Goal: Task Accomplishment & Management: Manage account settings

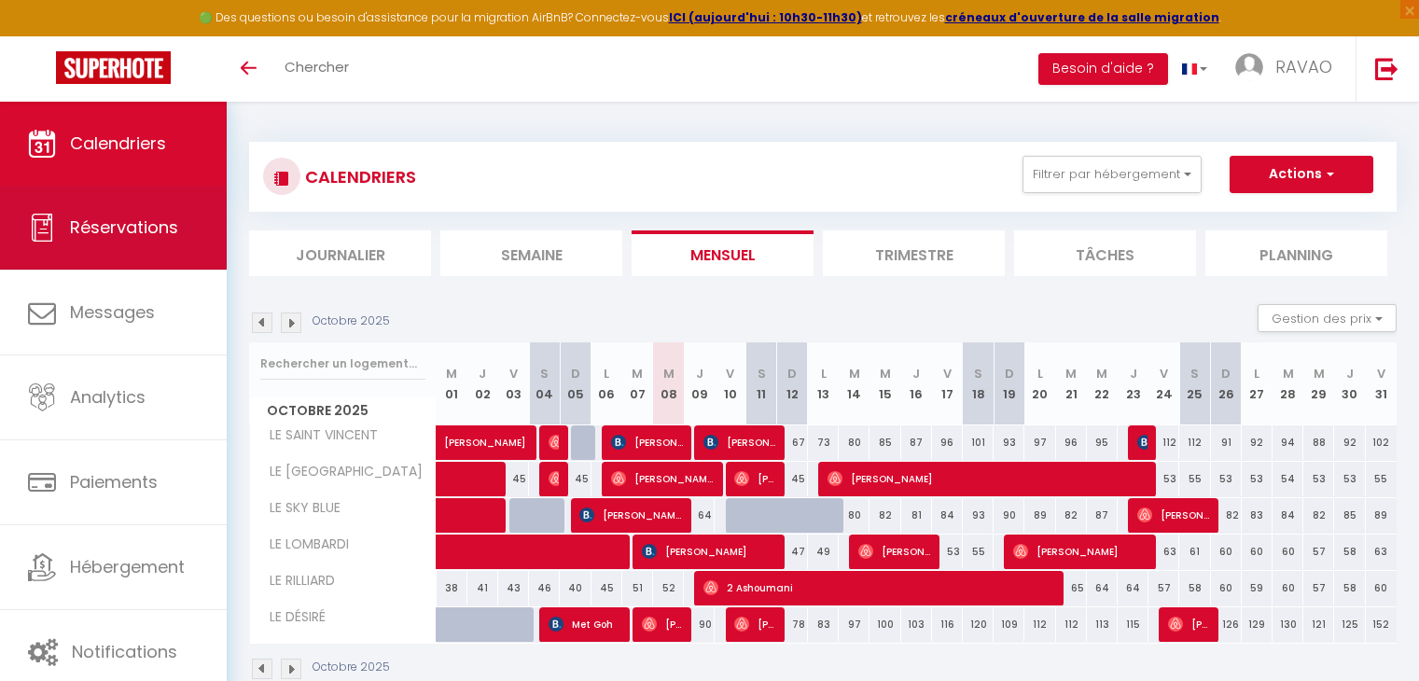
scroll to position [93, 0]
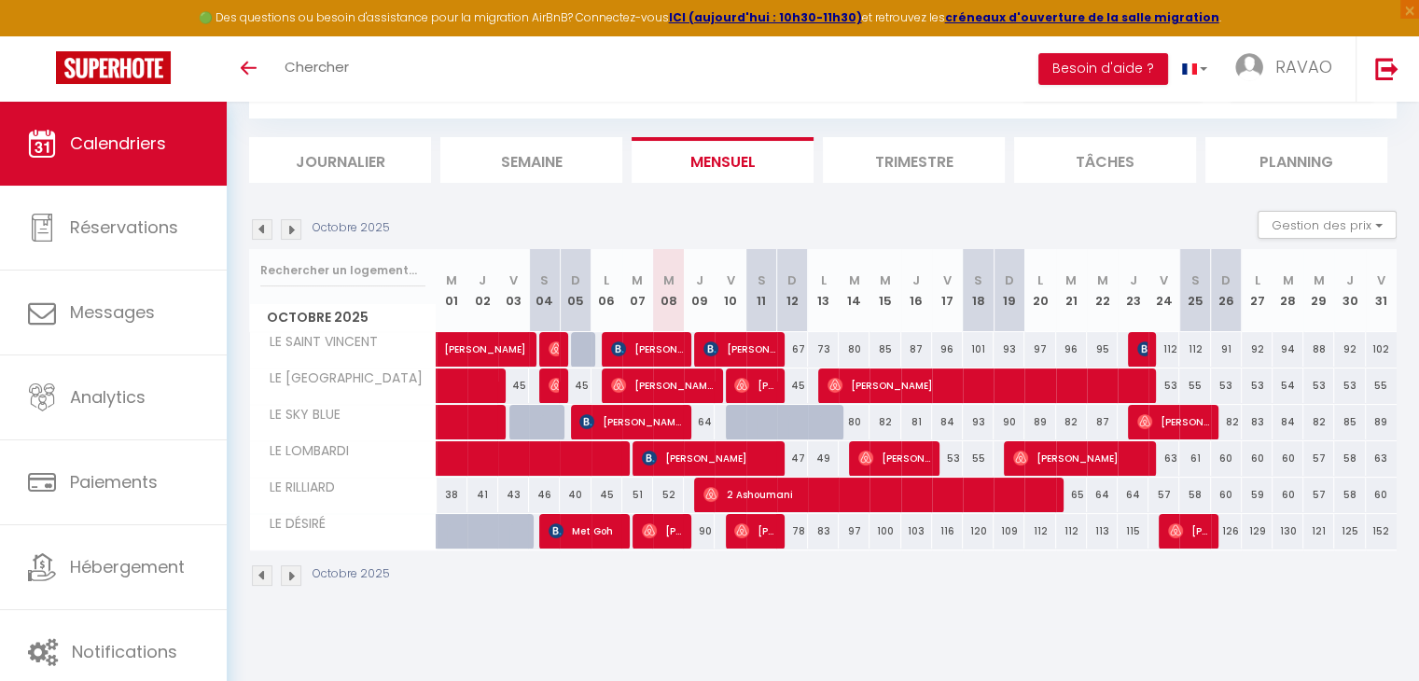
click at [369, 158] on li "Journalier" at bounding box center [340, 160] width 182 height 46
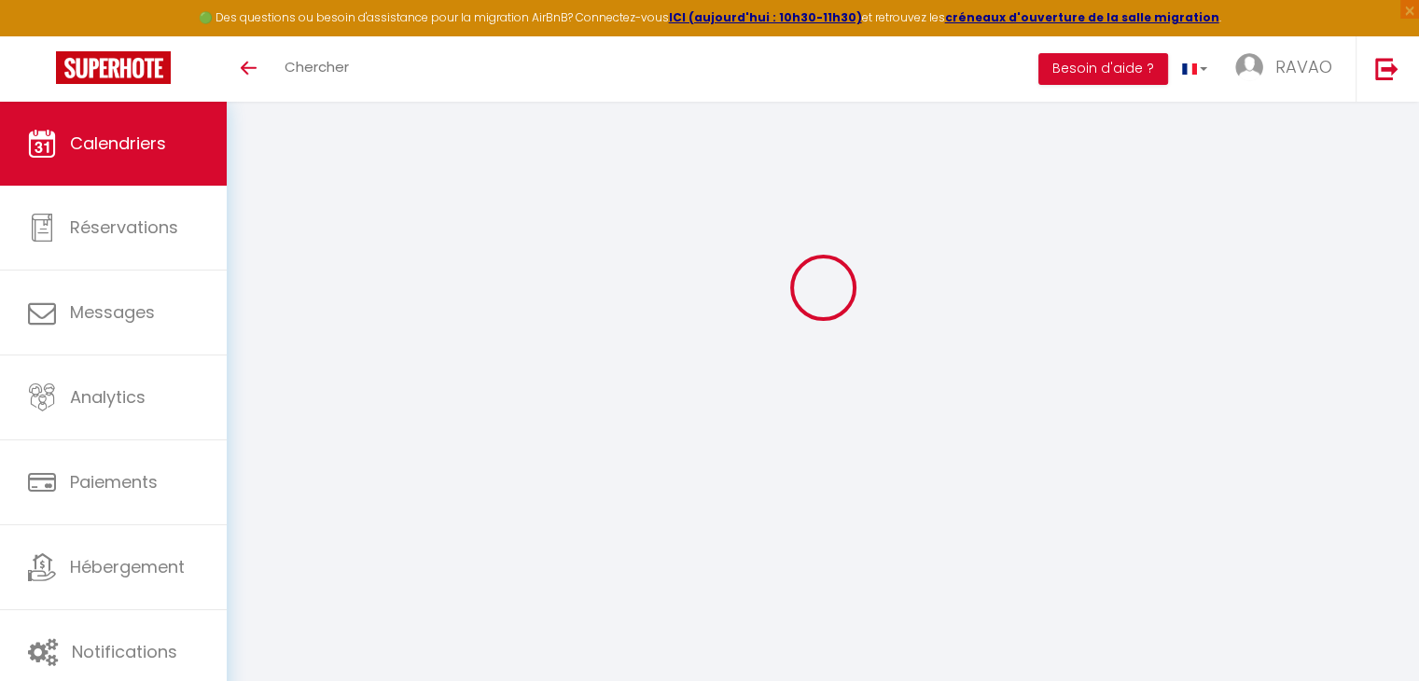
select select
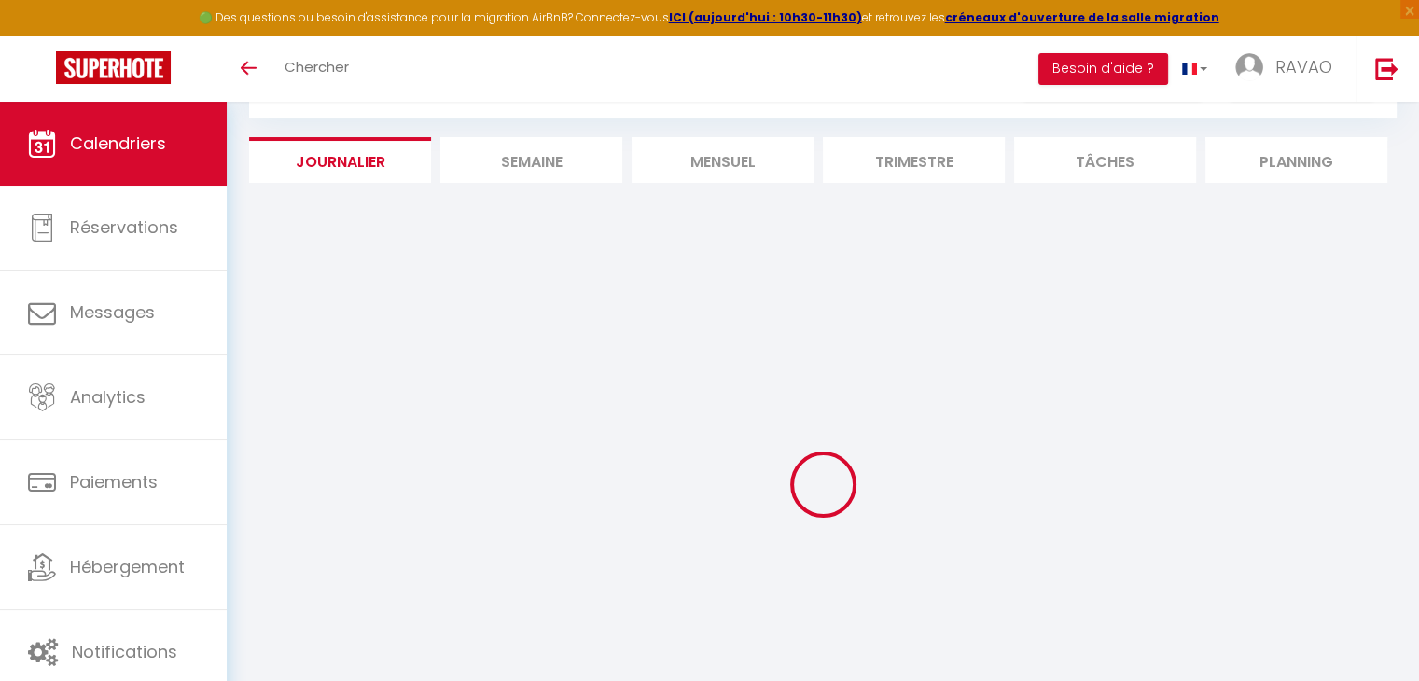
select select
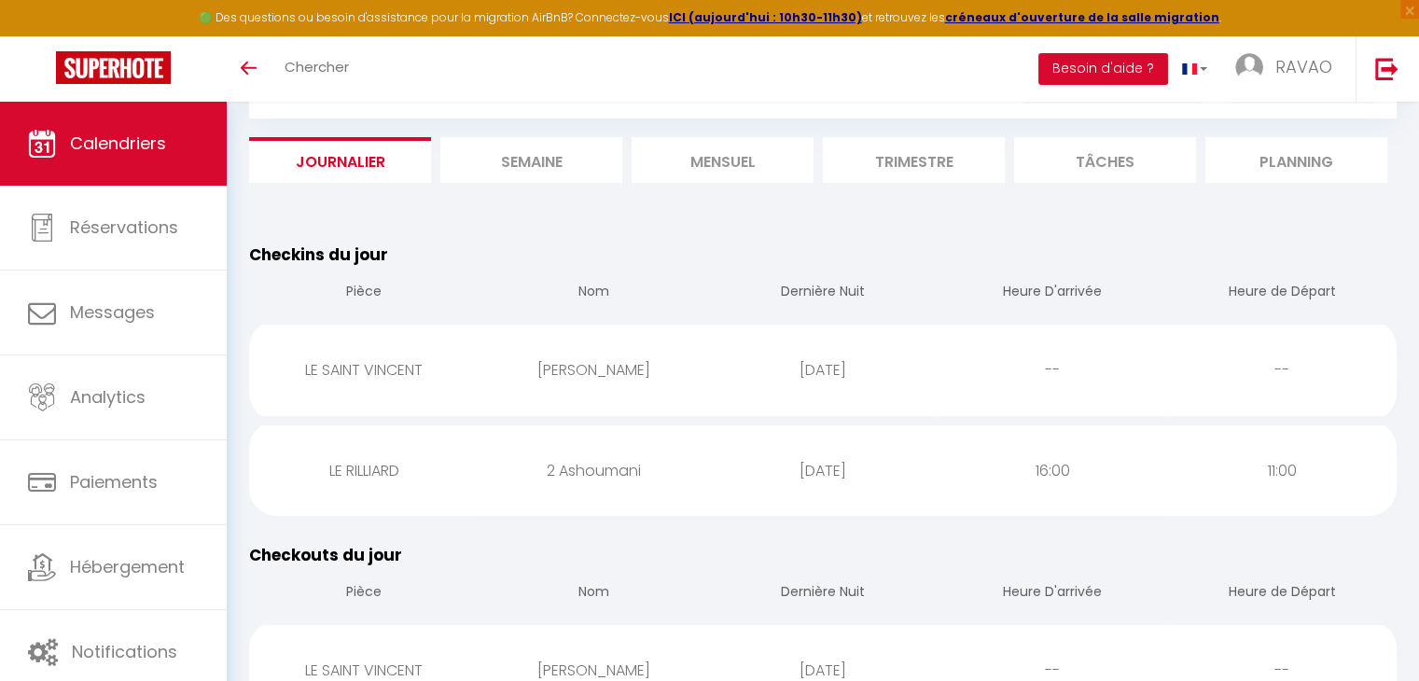
click at [419, 458] on div "LE RILLIARD" at bounding box center [363, 470] width 229 height 61
select select "1"
select select "0"
select select "1"
select select
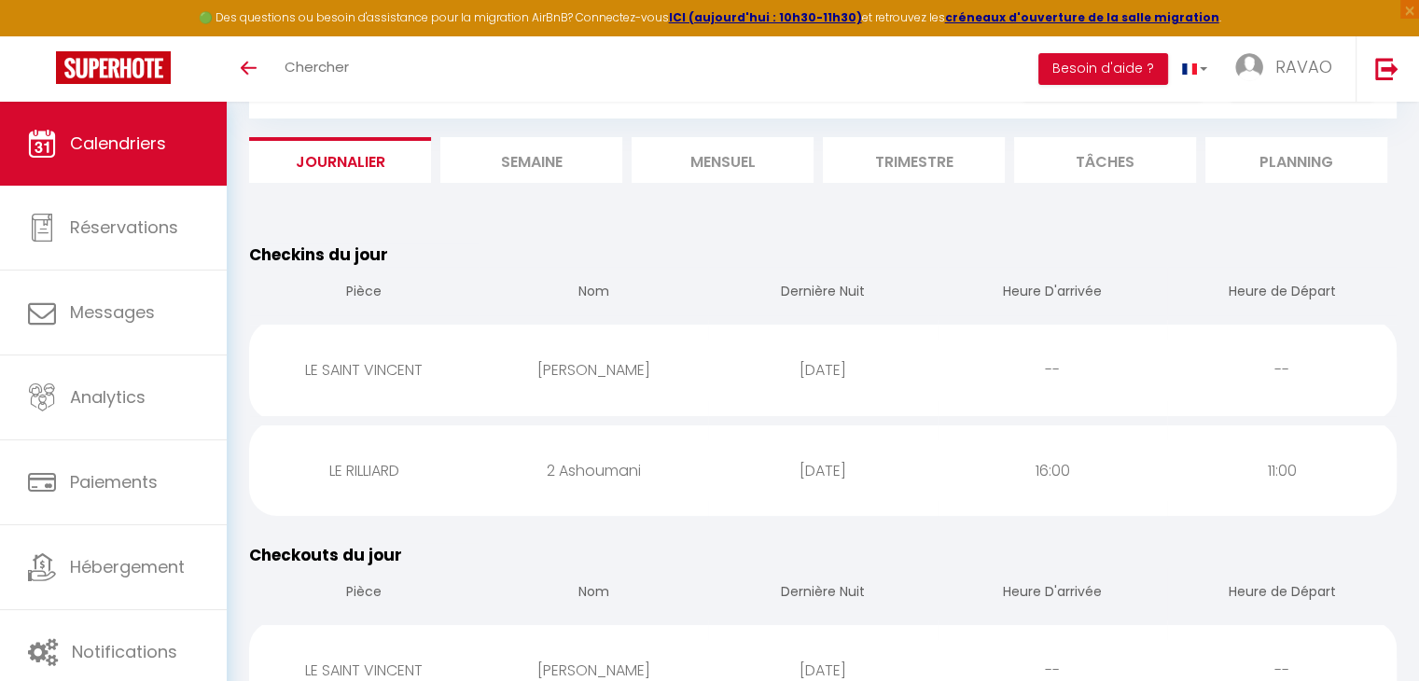
select select
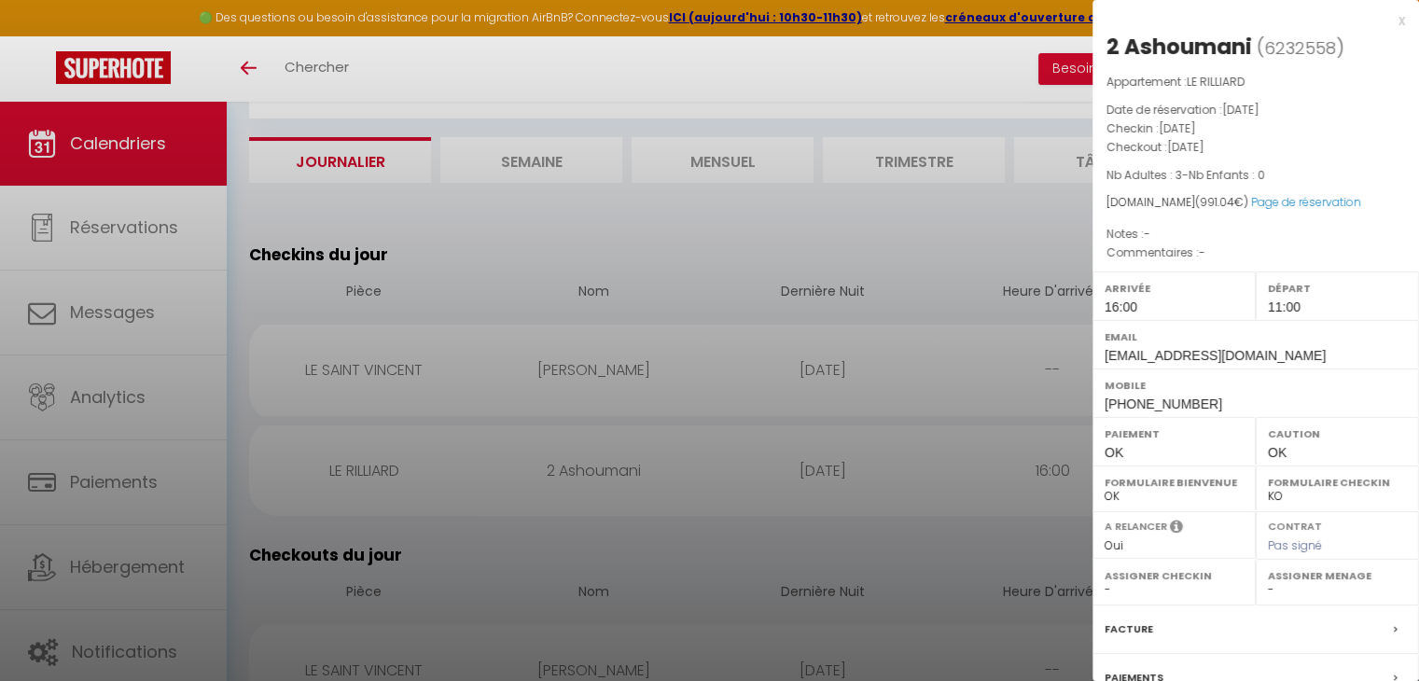
click at [419, 458] on div at bounding box center [709, 340] width 1419 height 681
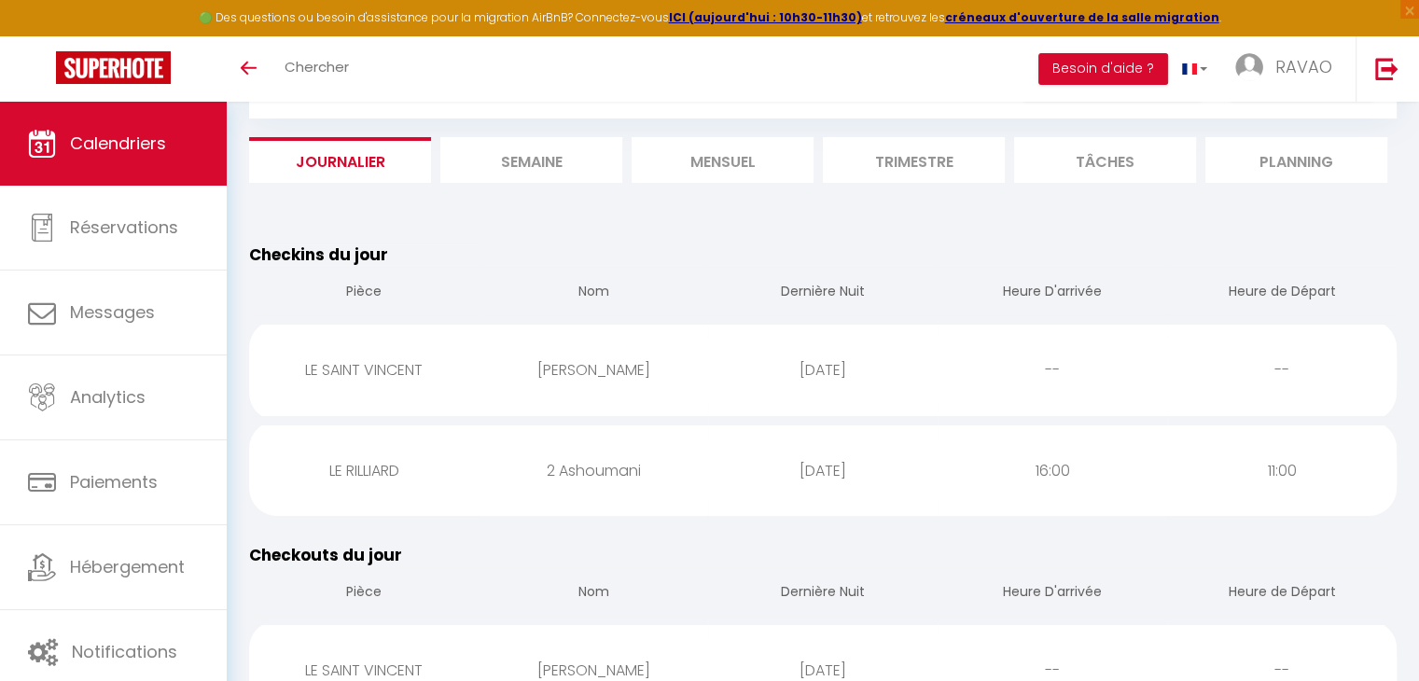
click at [722, 171] on li "Mensuel" at bounding box center [722, 160] width 182 height 46
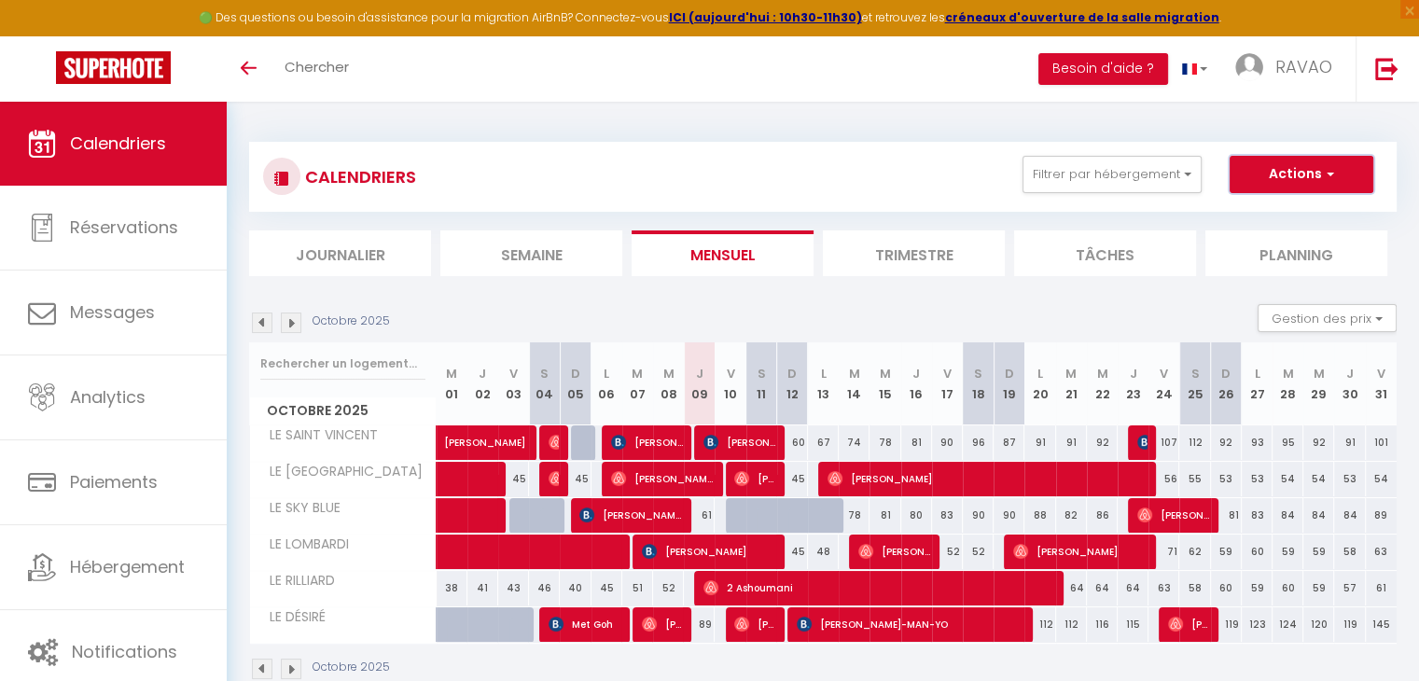
click at [1265, 178] on button "Actions" at bounding box center [1301, 174] width 144 height 37
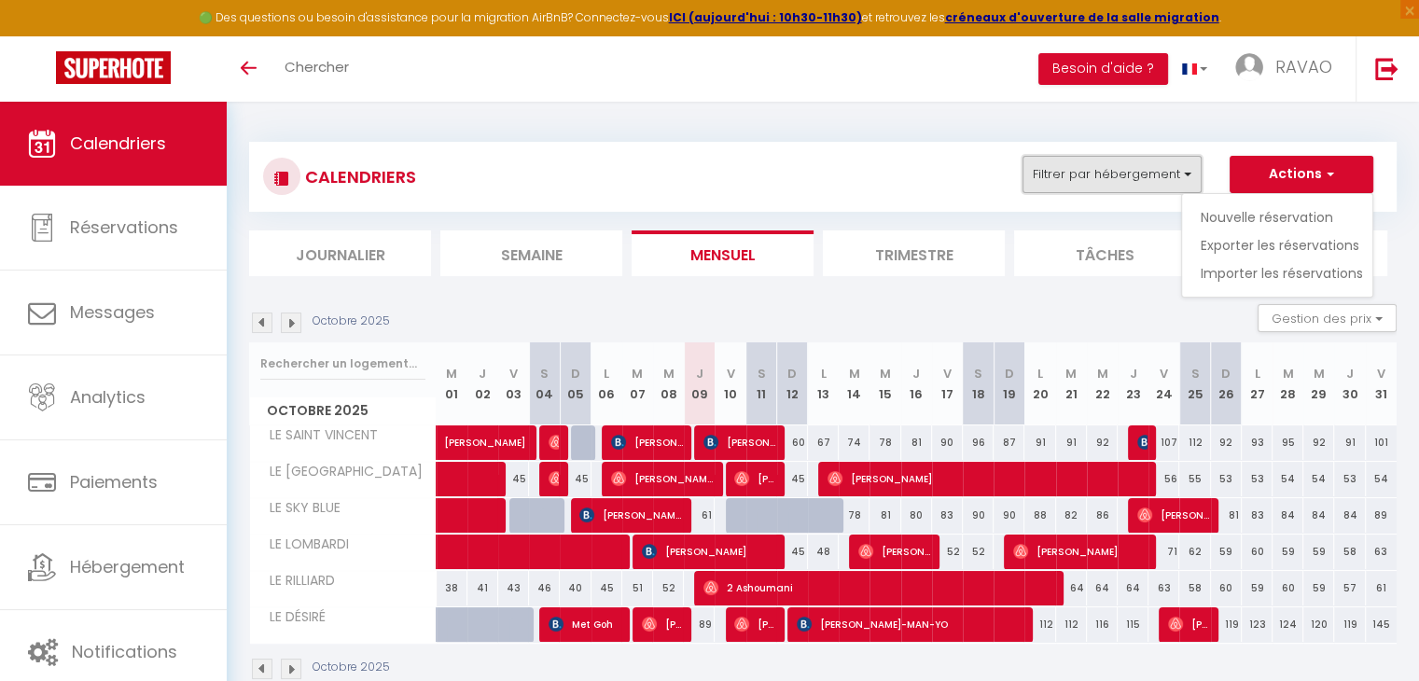
click at [1120, 174] on button "Filtrer par hébergement" at bounding box center [1111, 174] width 179 height 37
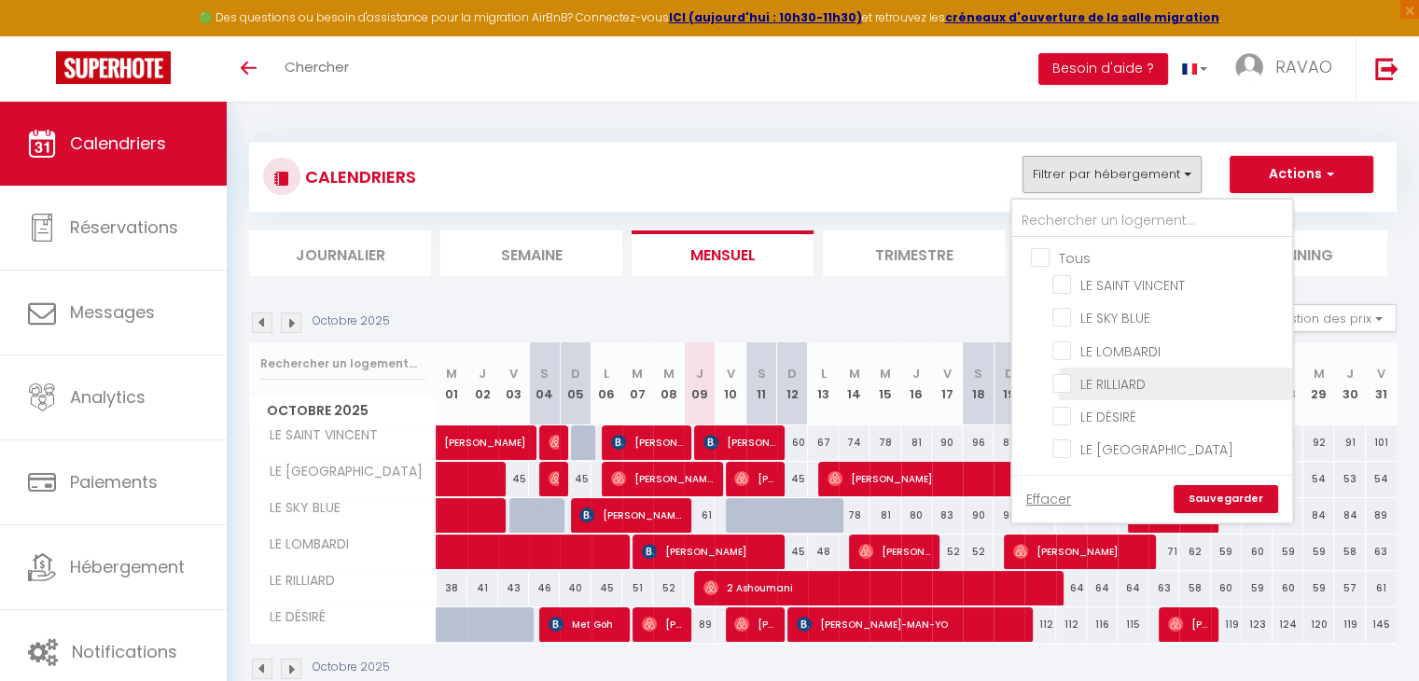
click at [1072, 383] on input "LE RILLIARD" at bounding box center [1168, 382] width 233 height 19
checkbox input "true"
checkbox input "false"
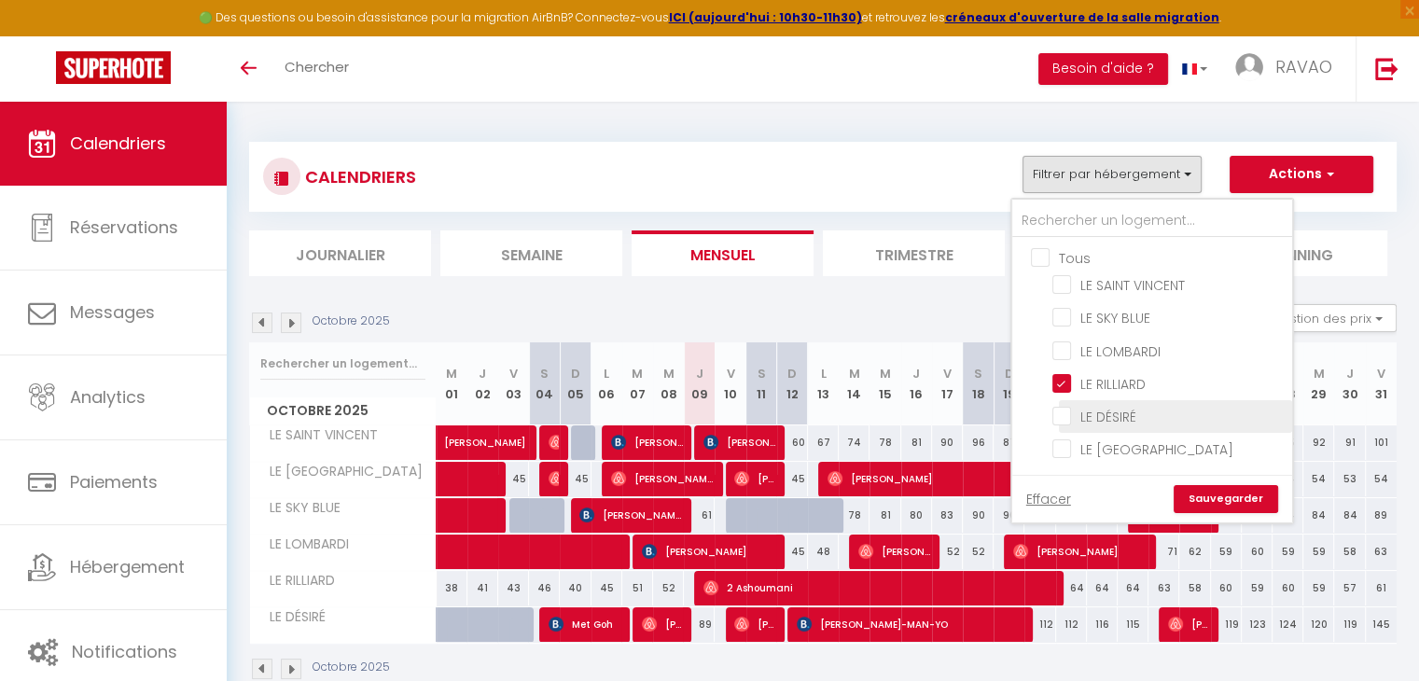
checkbox input "false"
click at [1226, 490] on link "Sauvegarder" at bounding box center [1225, 499] width 104 height 28
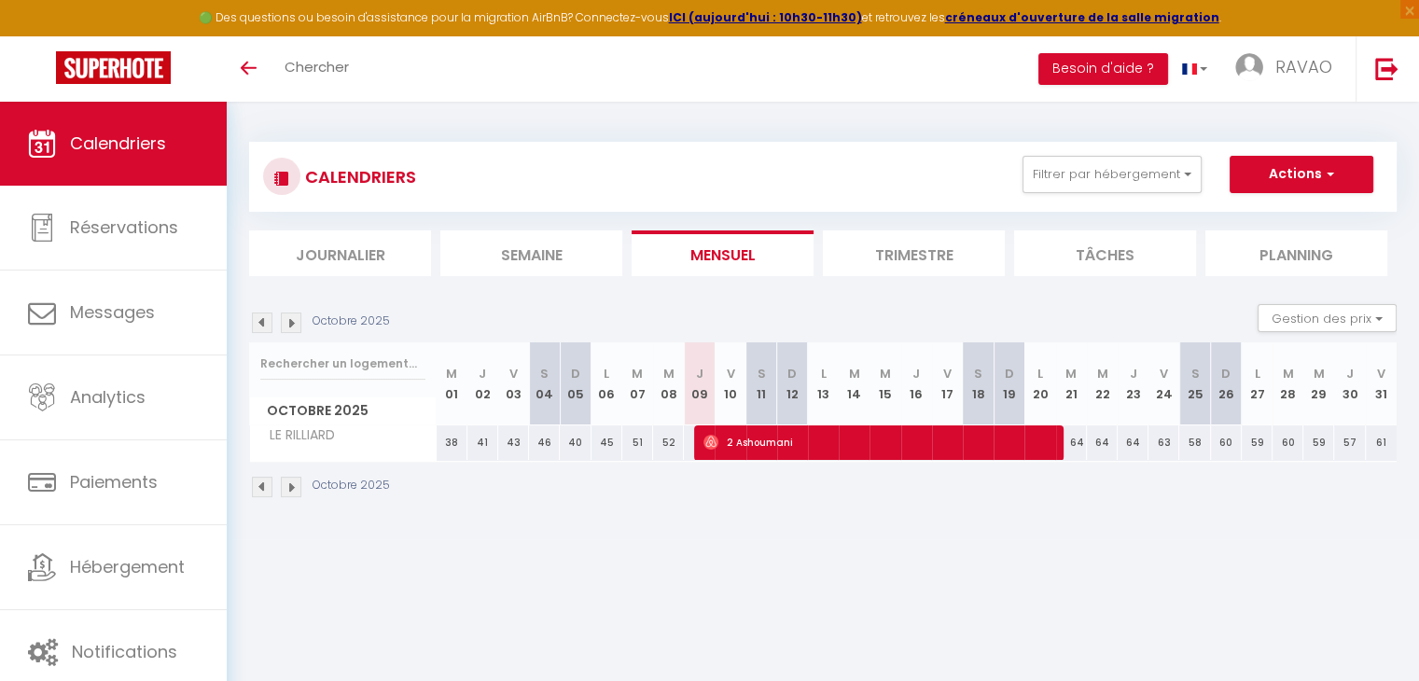
click at [257, 484] on img at bounding box center [262, 487] width 21 height 21
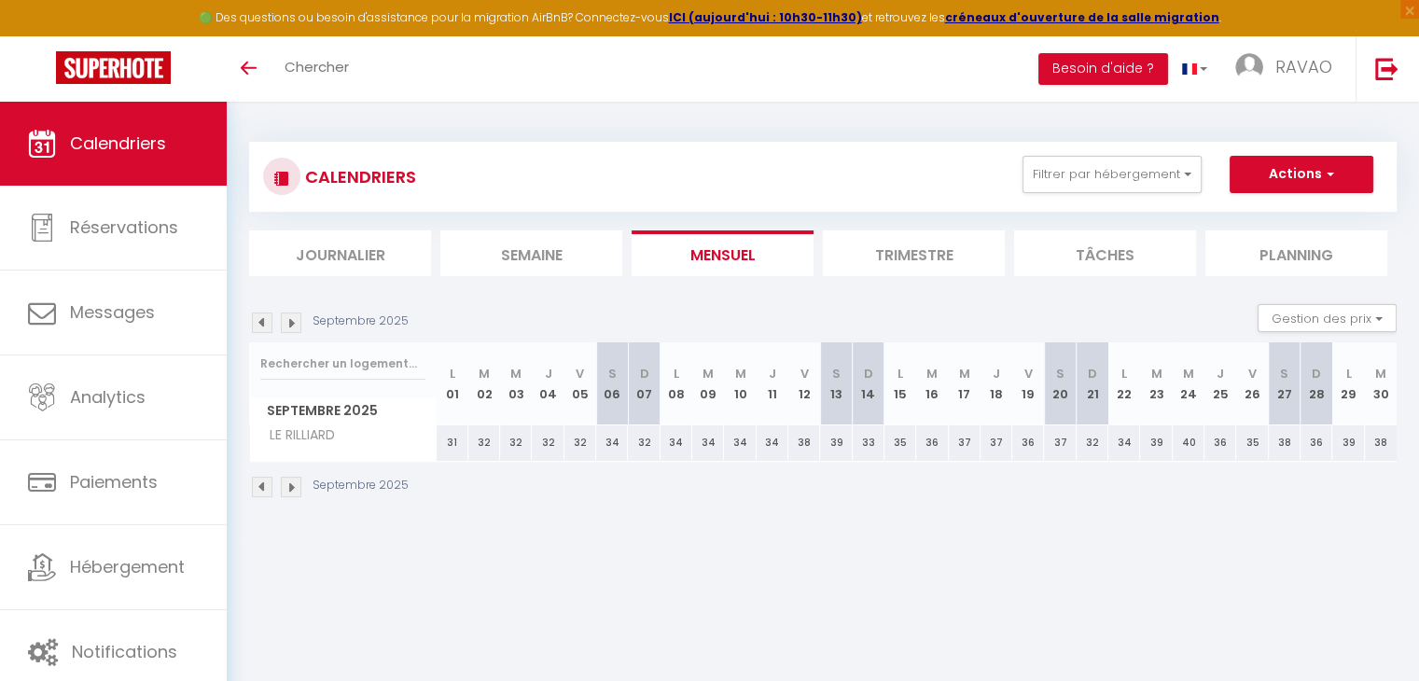
click at [257, 484] on img at bounding box center [262, 487] width 21 height 21
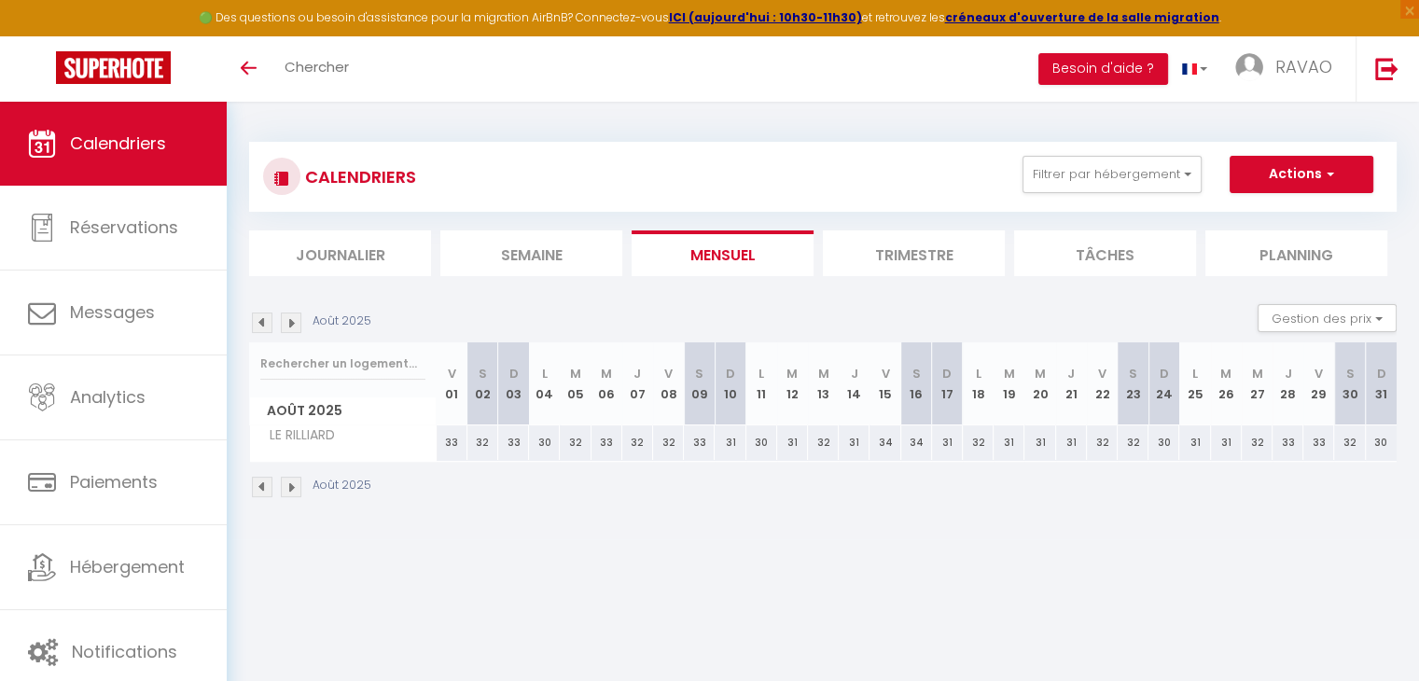
click at [257, 484] on img at bounding box center [262, 487] width 21 height 21
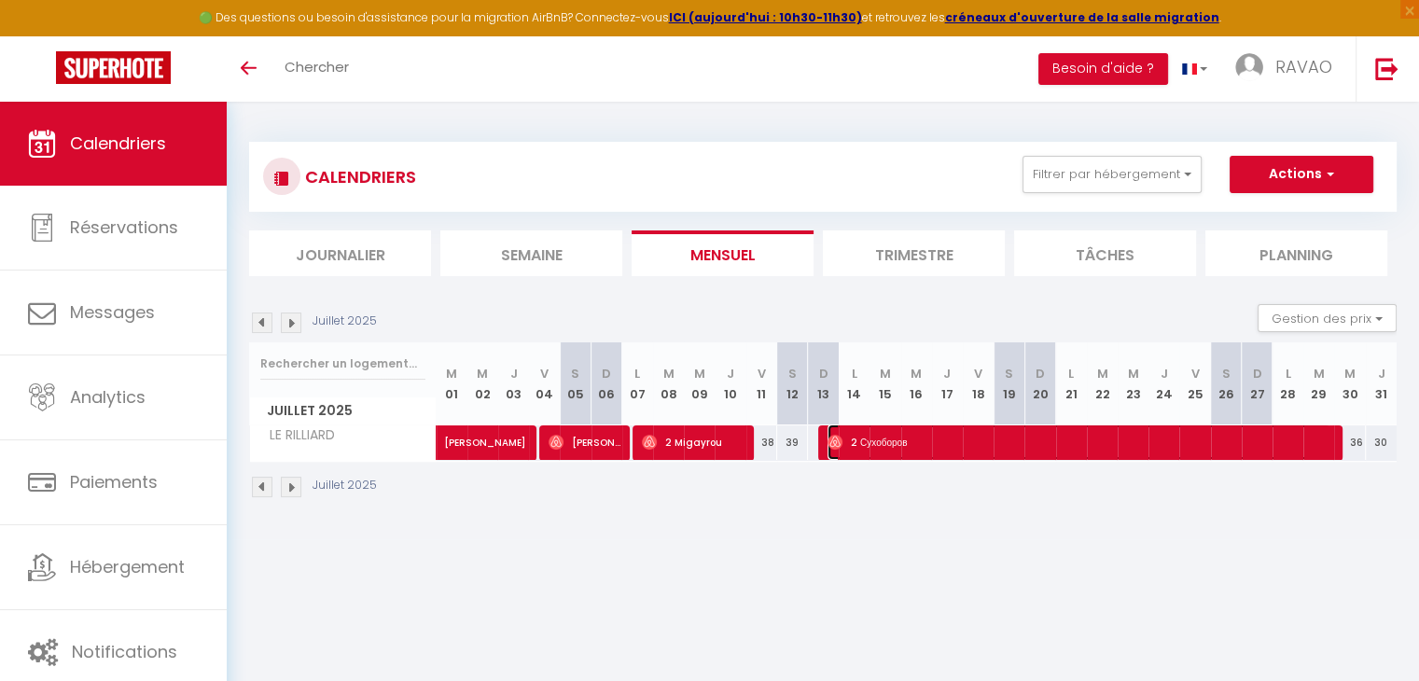
click at [871, 450] on span "2 Сухоборов" at bounding box center [1078, 441] width 503 height 35
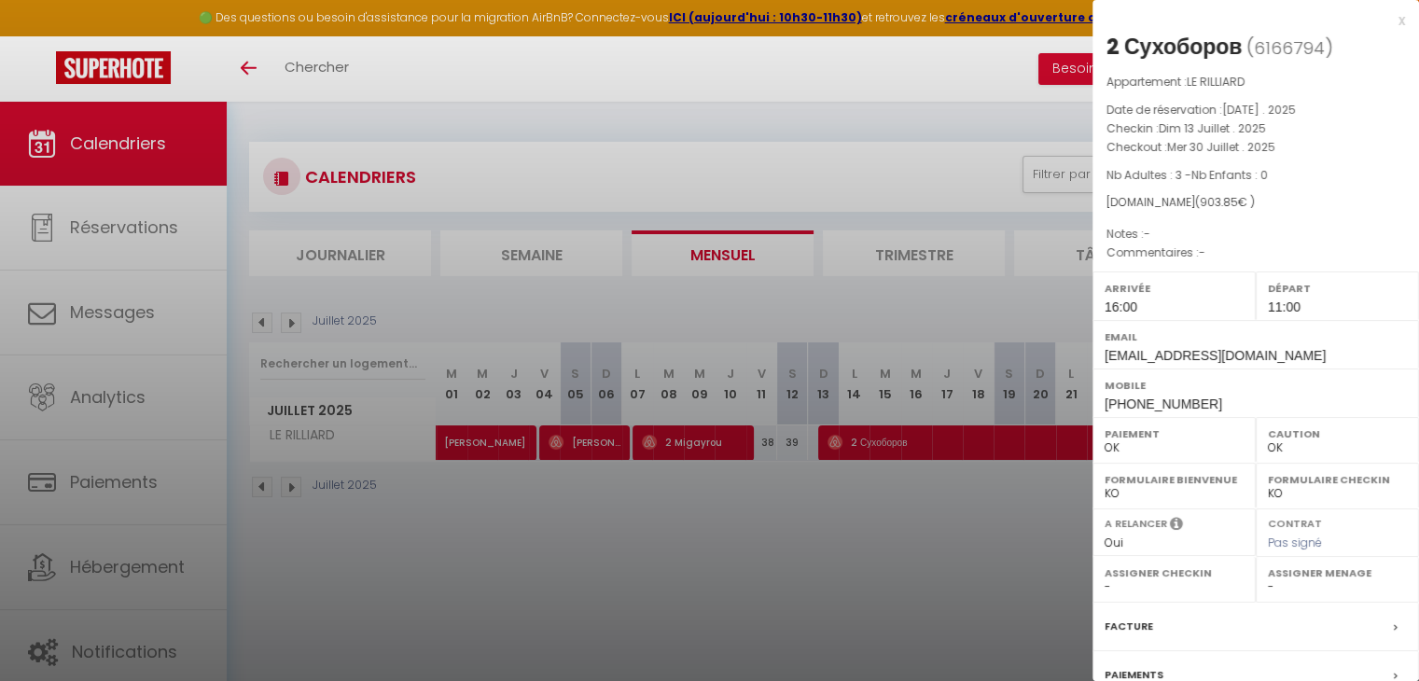
click at [777, 547] on div at bounding box center [709, 340] width 1419 height 681
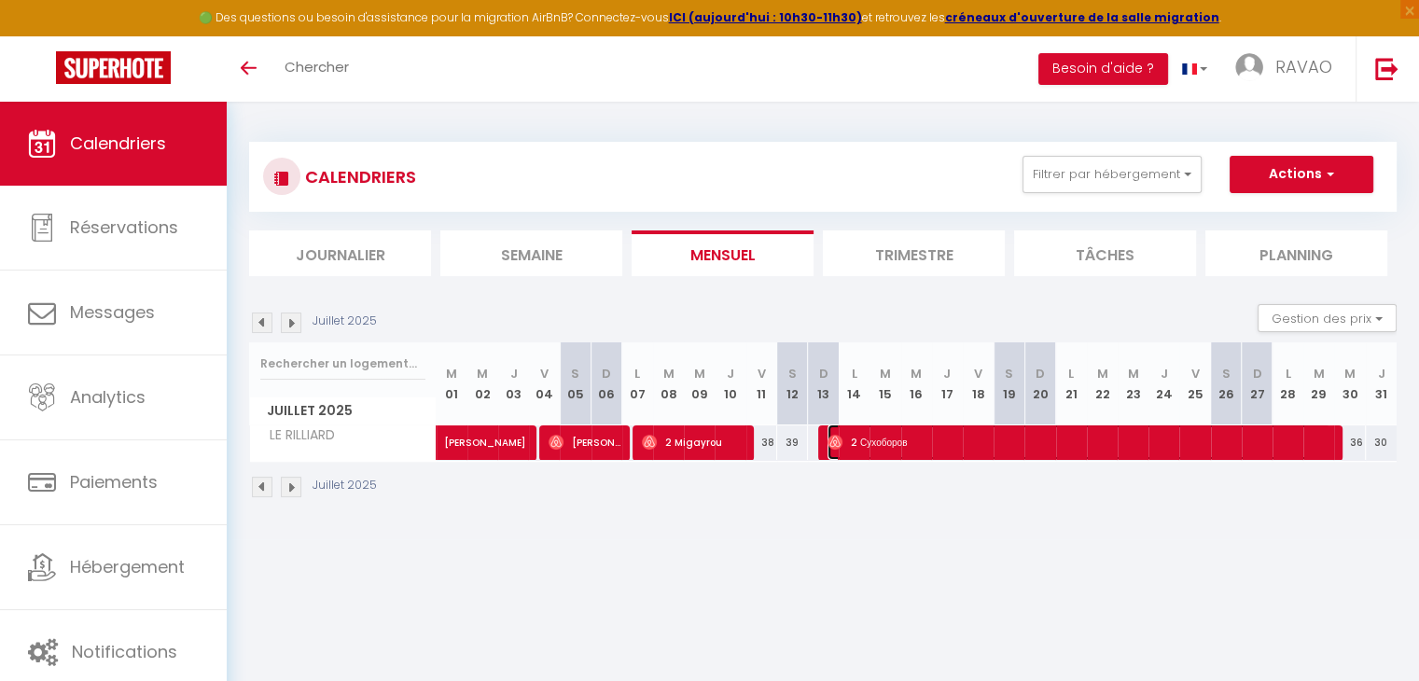
click at [930, 446] on span "2 Сухоборов" at bounding box center [1078, 441] width 503 height 35
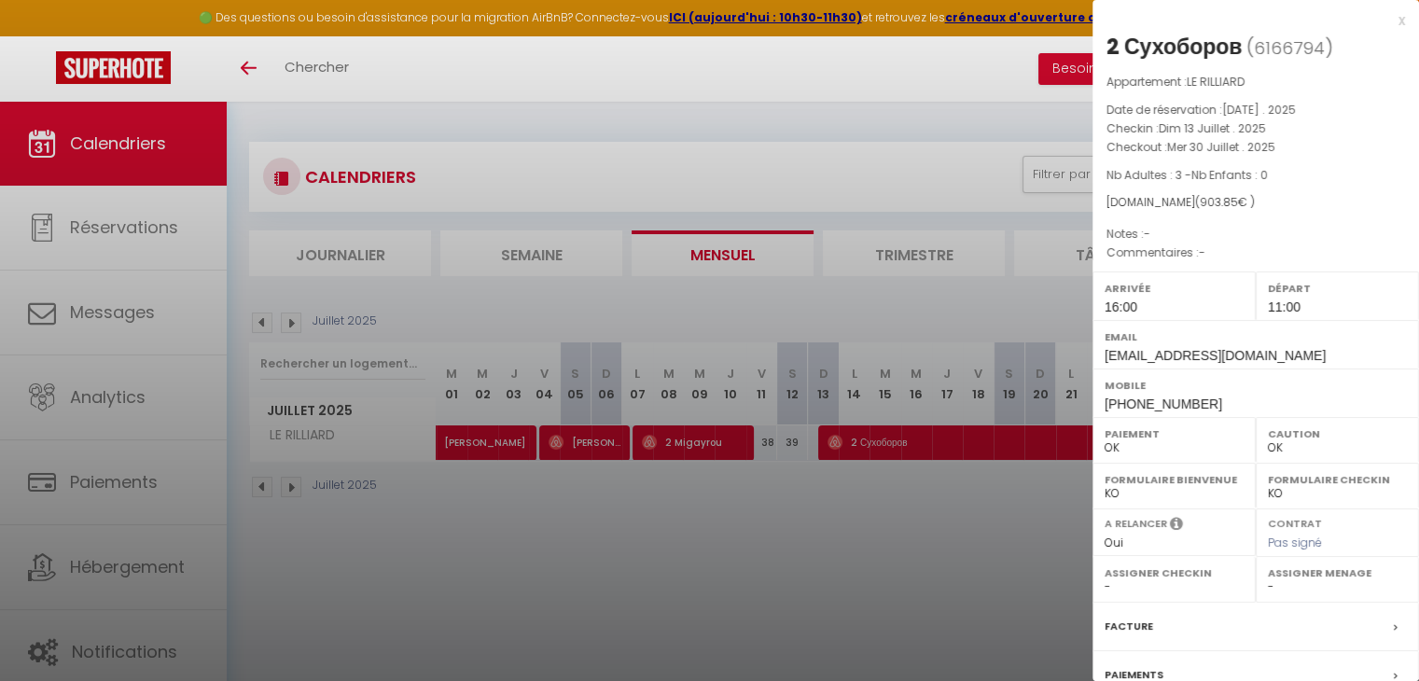
click at [1160, 50] on div "2 Сухоборов" at bounding box center [1173, 47] width 135 height 30
copy div "Сухоборов"
click at [831, 108] on div at bounding box center [709, 340] width 1419 height 681
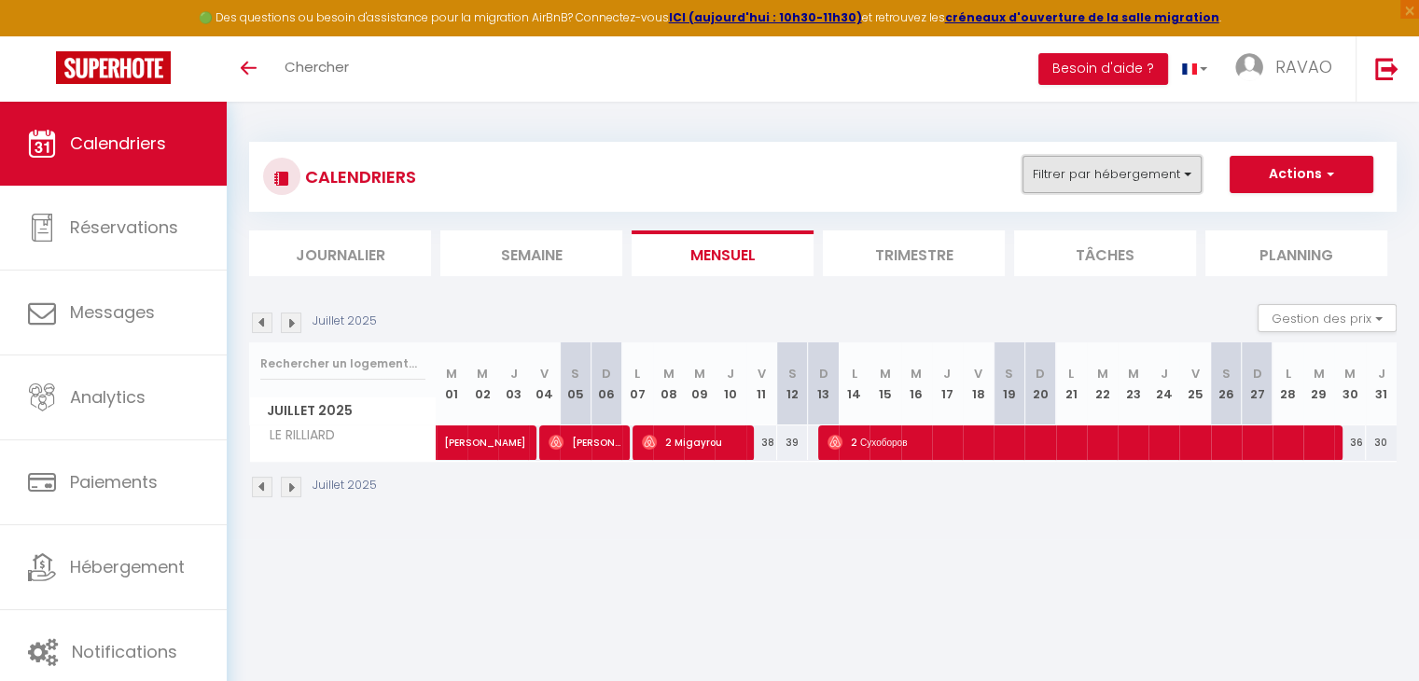
click at [1153, 184] on button "Filtrer par hébergement" at bounding box center [1111, 174] width 179 height 37
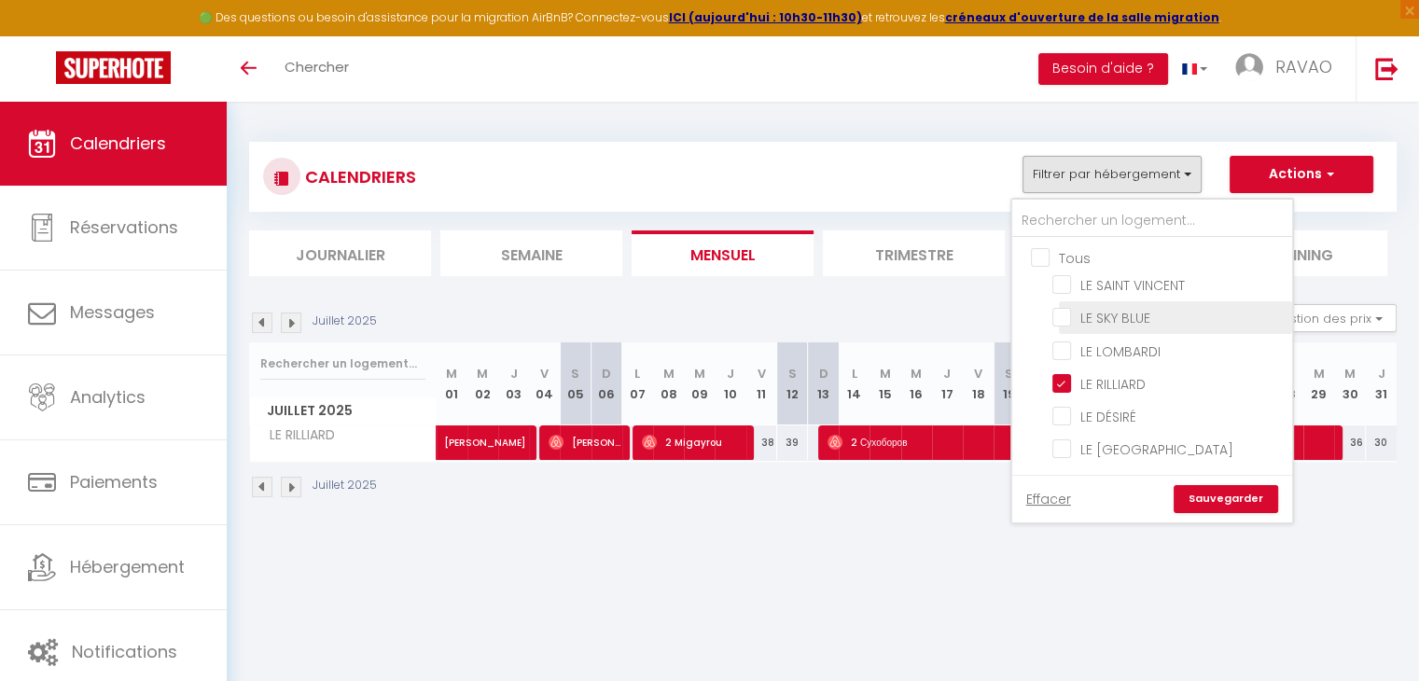
click at [1074, 315] on input "LE SKY BLUE" at bounding box center [1168, 316] width 233 height 19
checkbox input "true"
checkbox input "false"
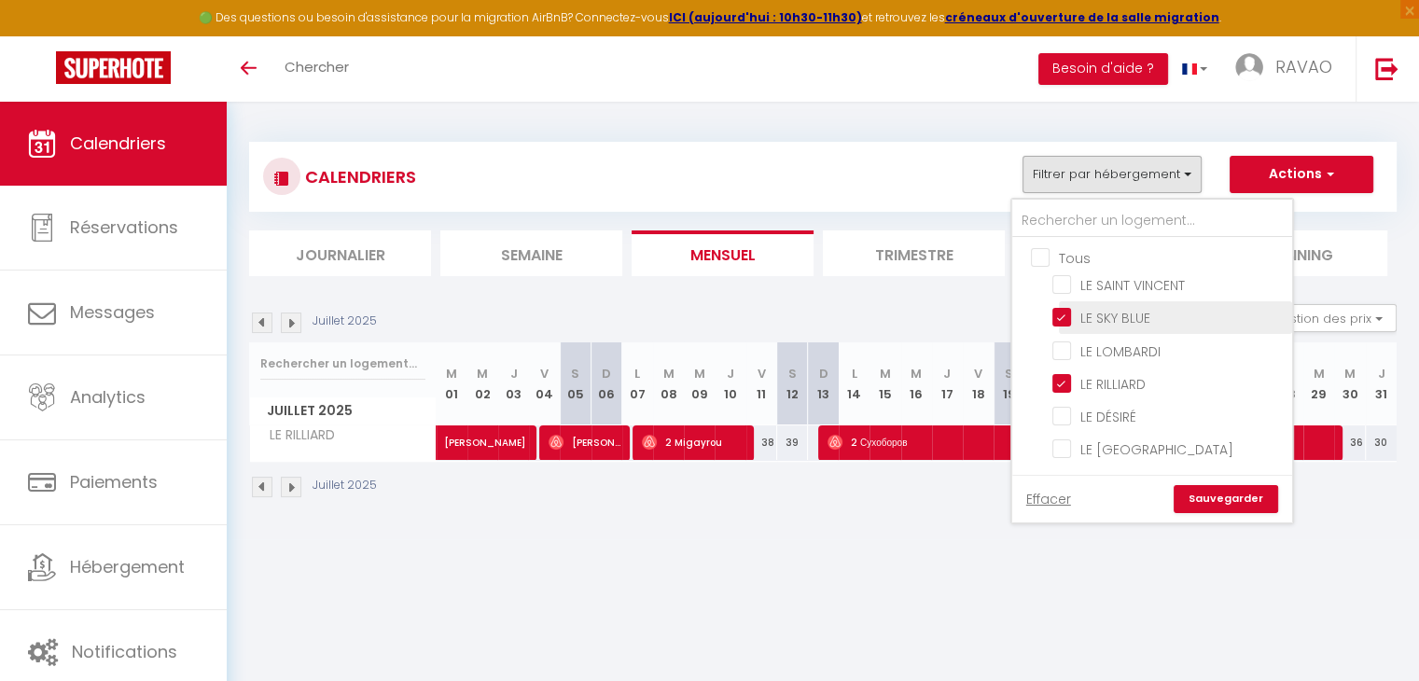
checkbox input "false"
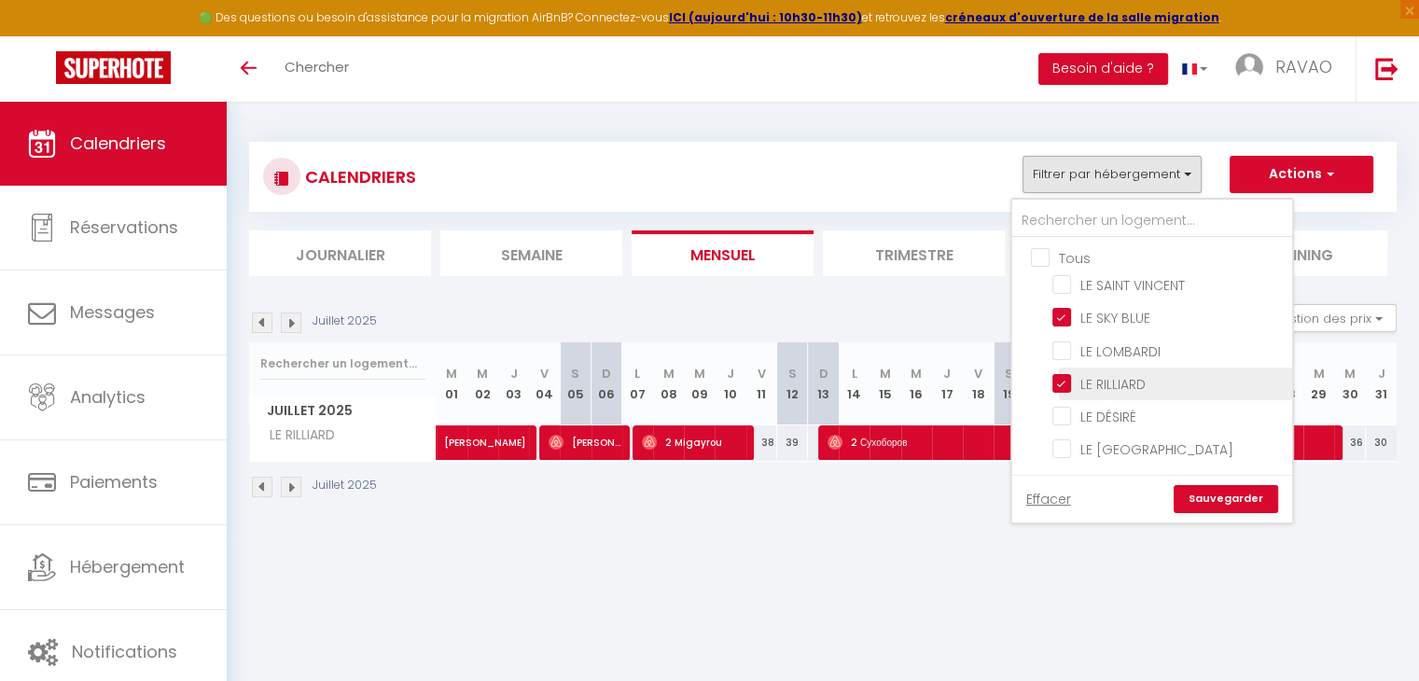
click at [1067, 378] on input "LE RILLIARD" at bounding box center [1168, 382] width 233 height 19
checkbox input "false"
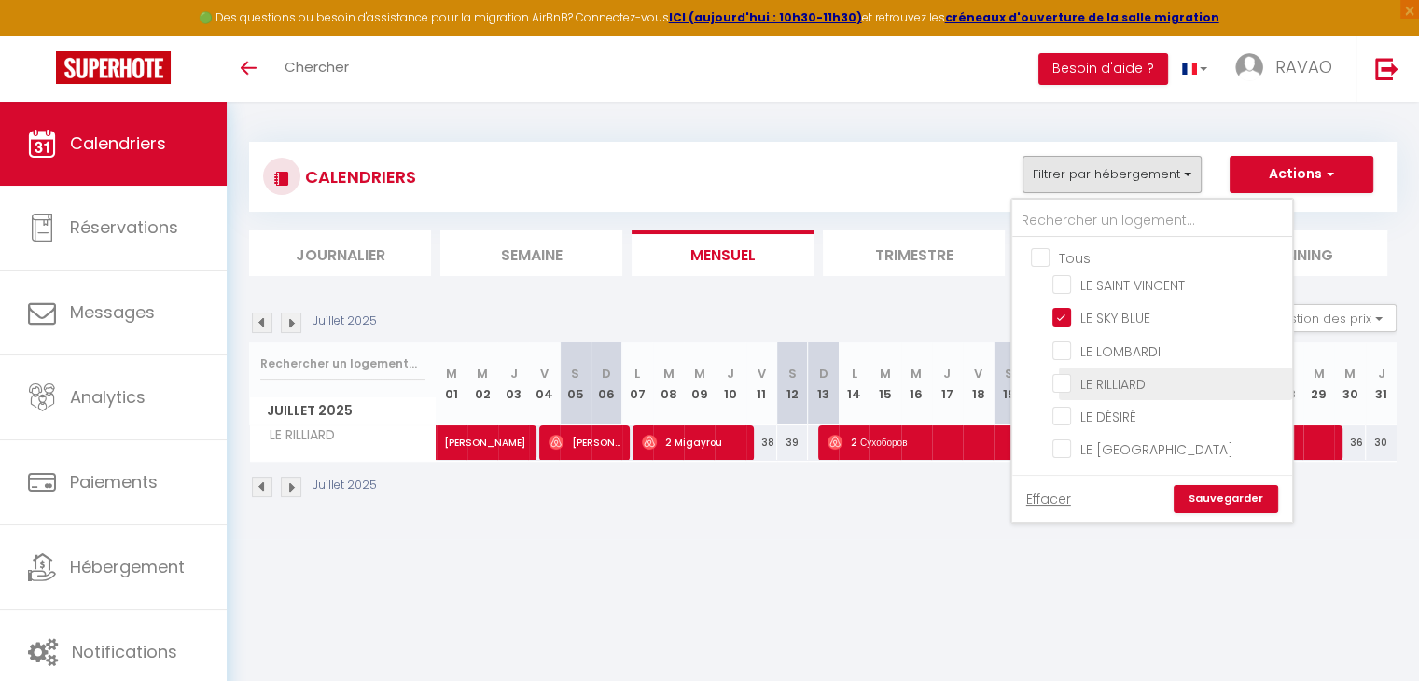
checkbox input "false"
click at [1218, 498] on link "Sauvegarder" at bounding box center [1225, 499] width 104 height 28
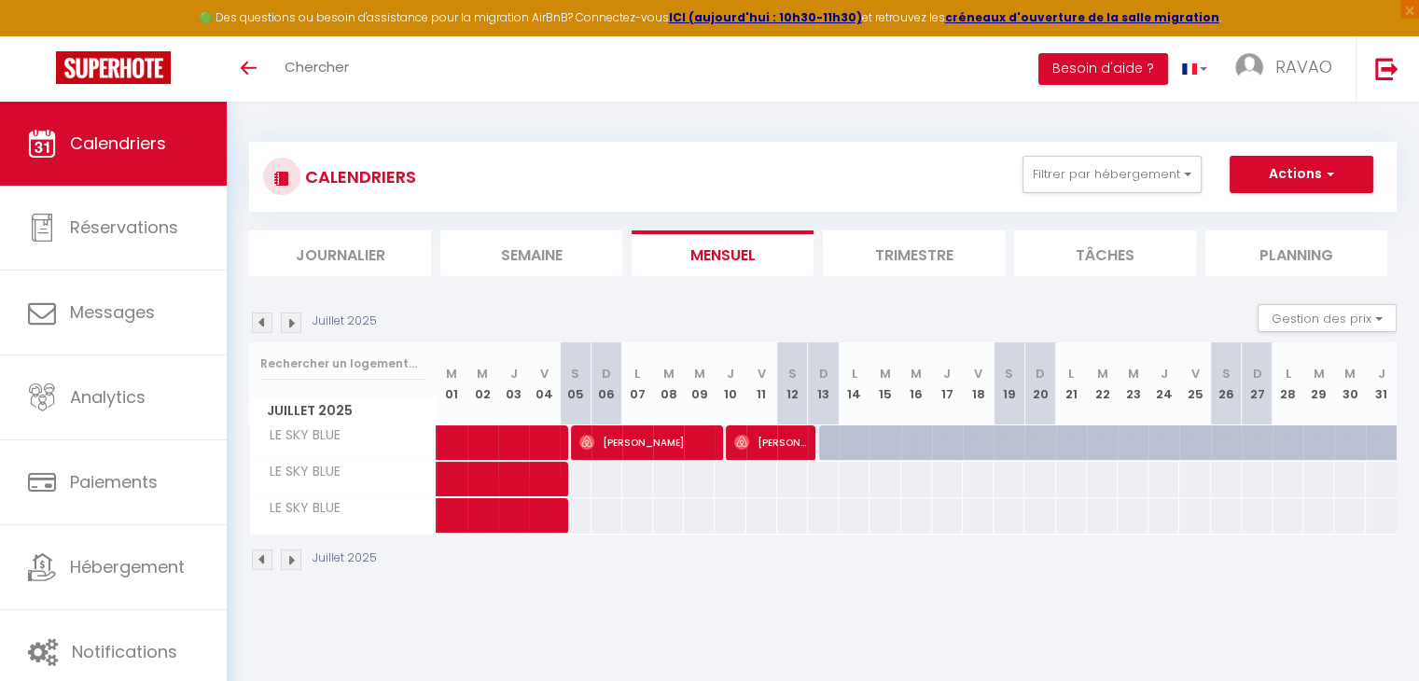
click at [298, 322] on img at bounding box center [291, 322] width 21 height 21
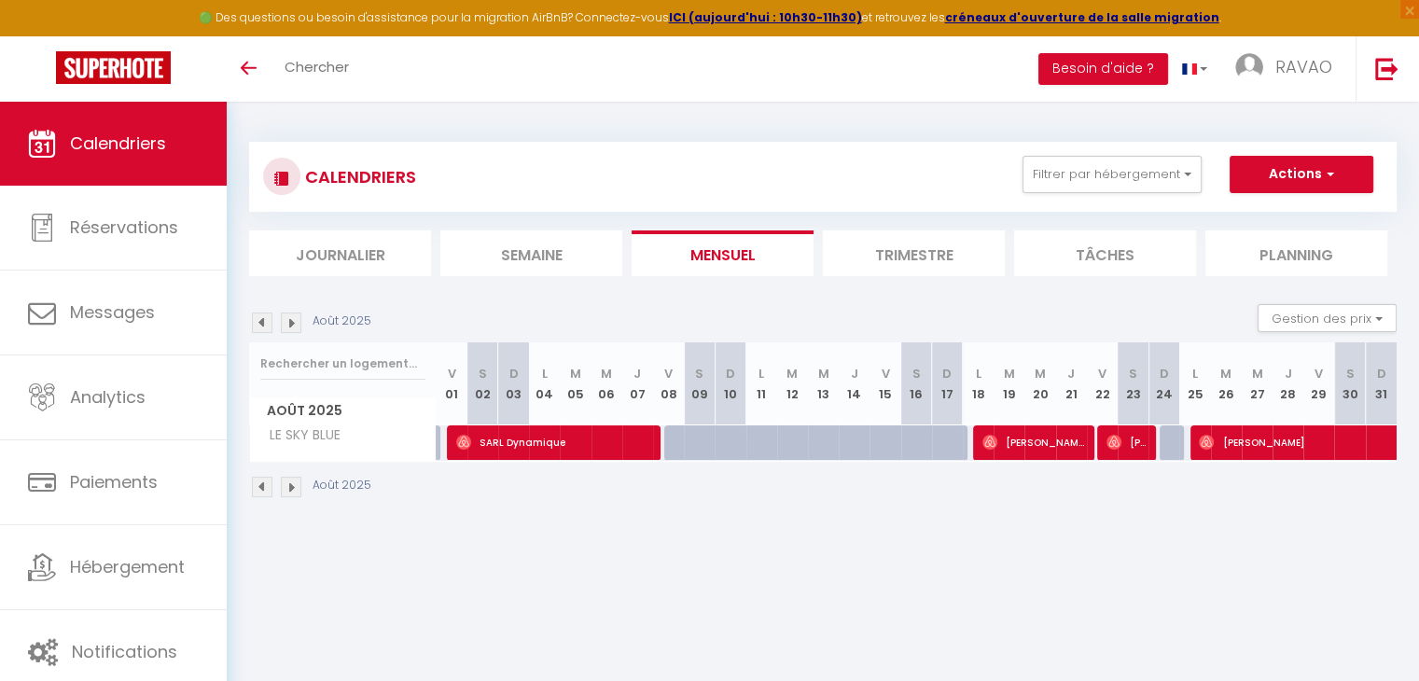
click at [298, 322] on img at bounding box center [291, 322] width 21 height 21
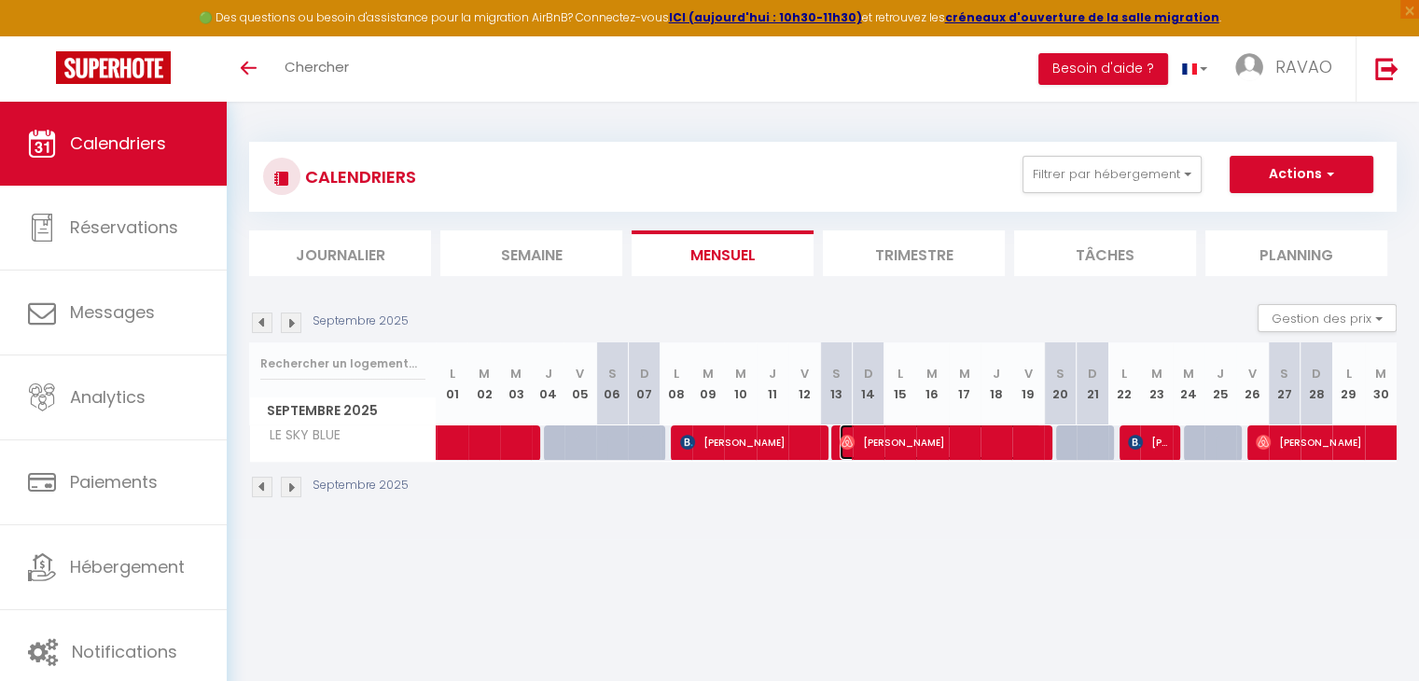
click at [895, 455] on span "[PERSON_NAME]" at bounding box center [939, 441] width 201 height 35
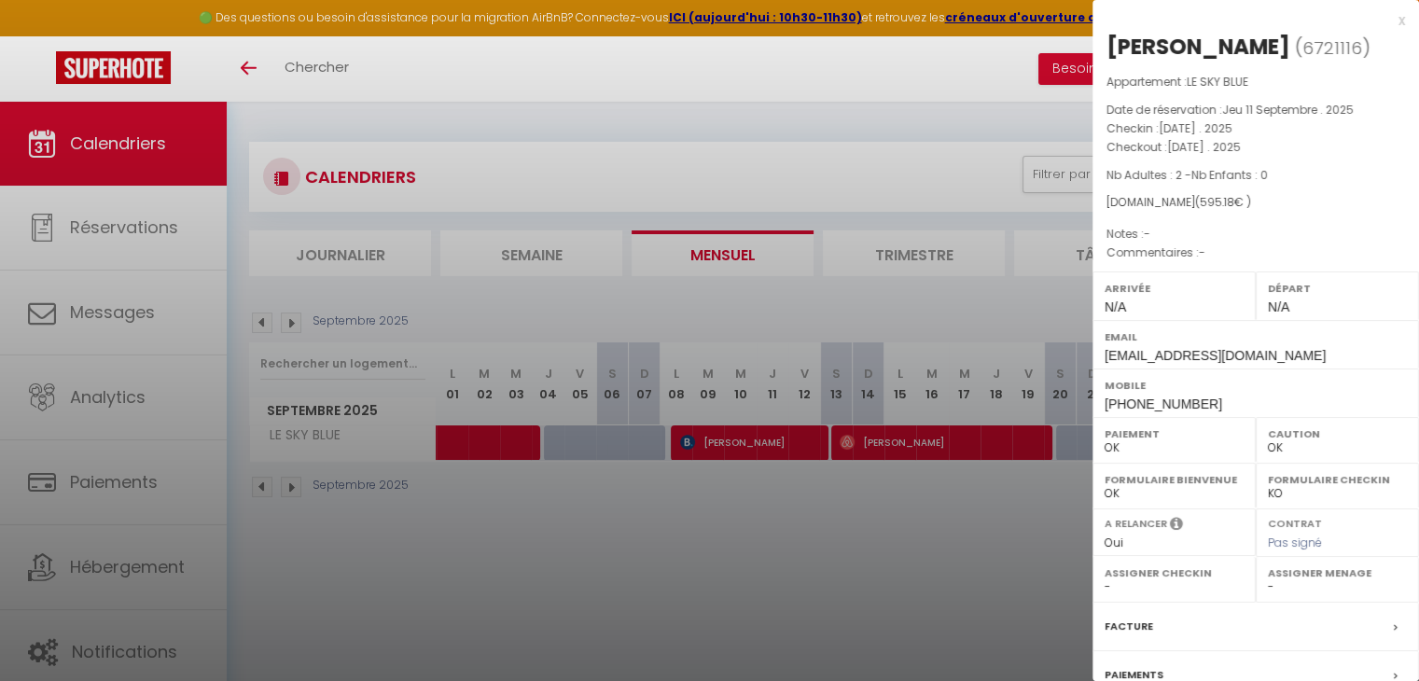
click at [895, 455] on div at bounding box center [709, 340] width 1419 height 681
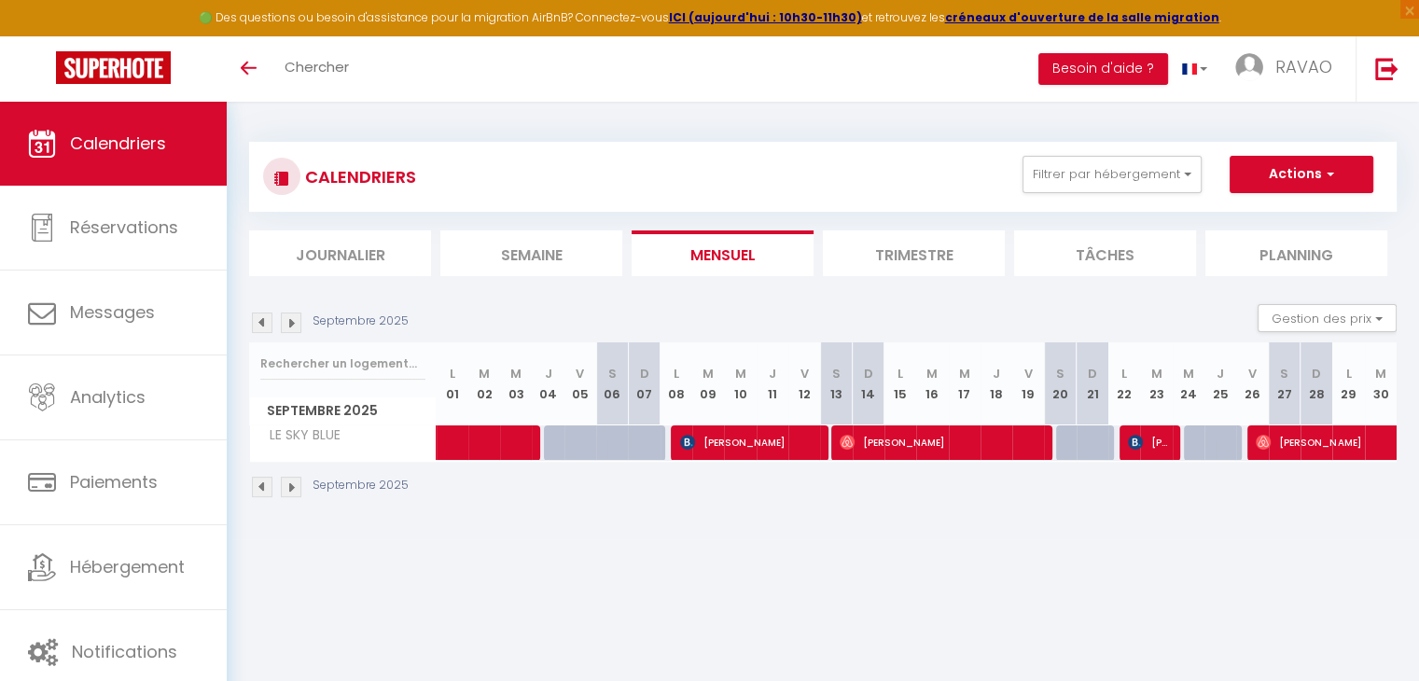
click at [268, 491] on img at bounding box center [262, 487] width 21 height 21
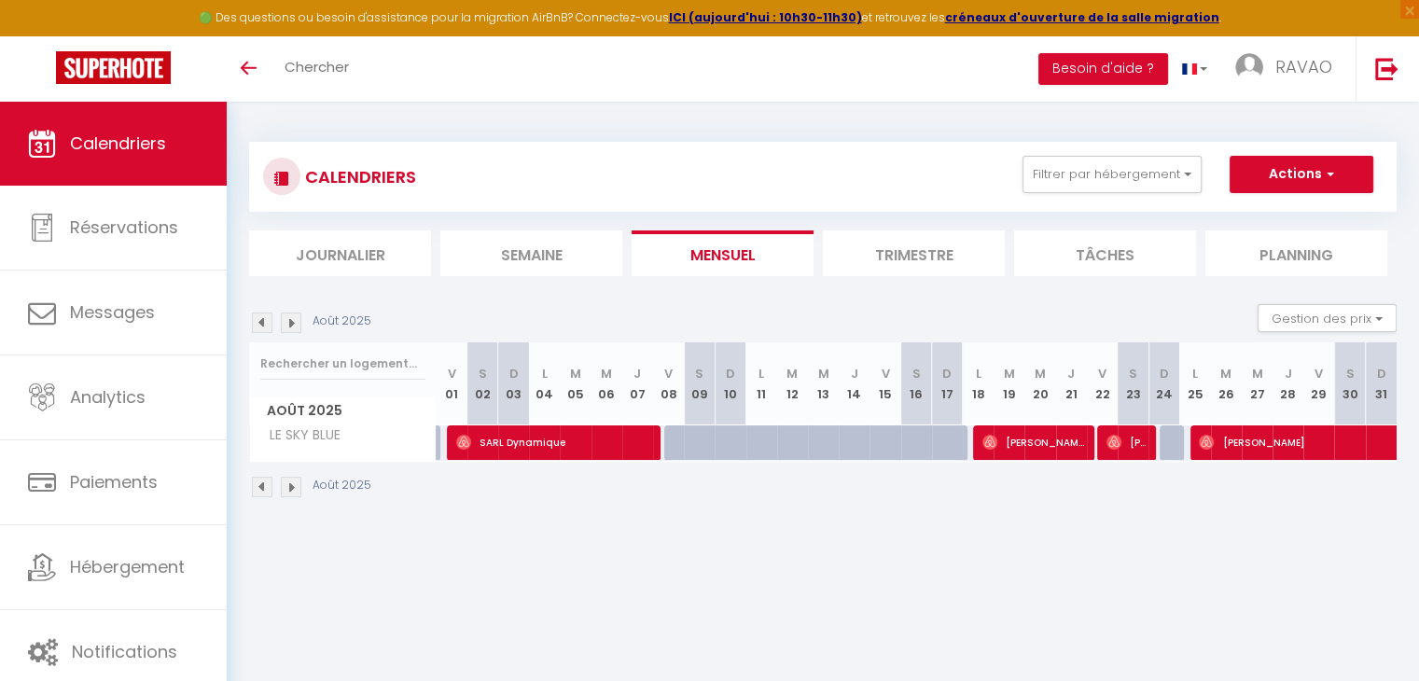
click at [290, 493] on img at bounding box center [291, 487] width 21 height 21
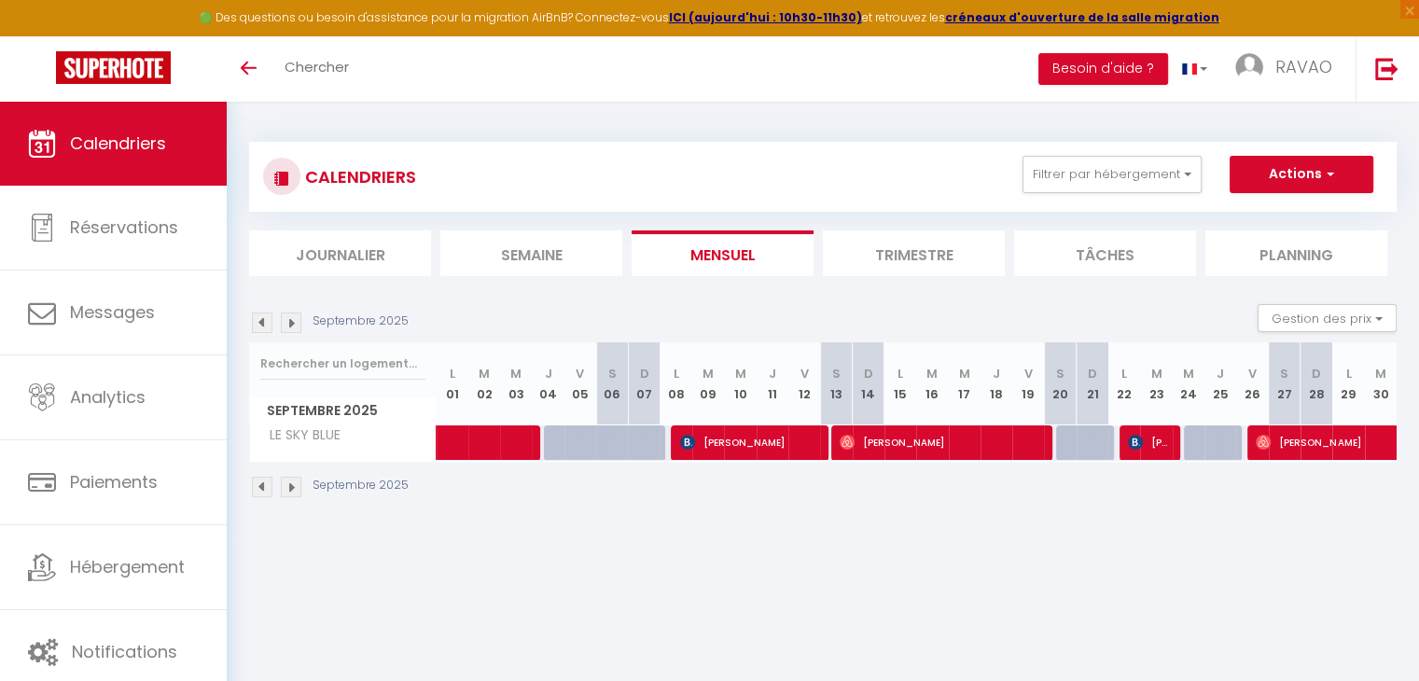
click at [290, 493] on img at bounding box center [291, 487] width 21 height 21
